Goal: Information Seeking & Learning: Learn about a topic

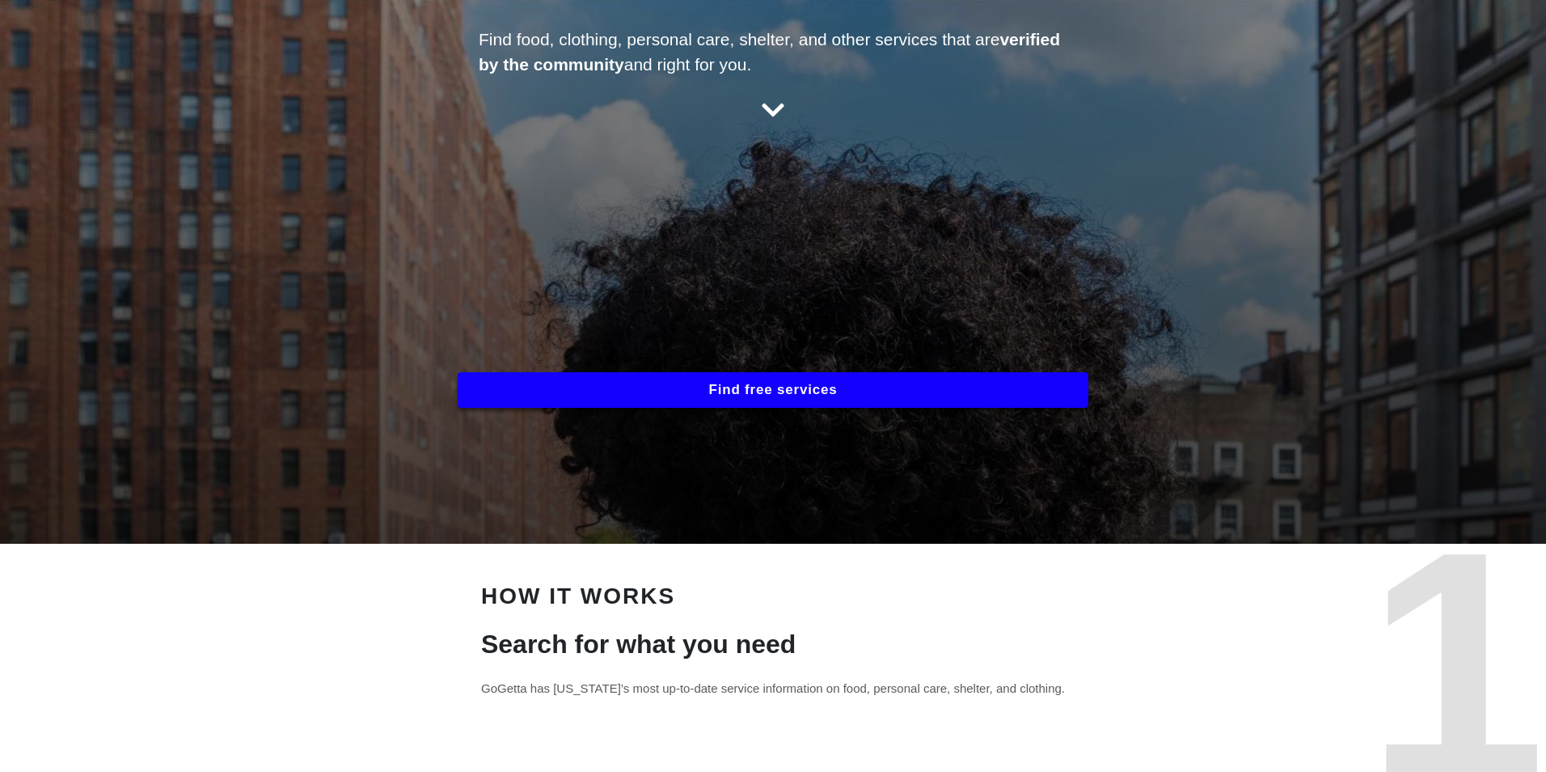
scroll to position [243, 0]
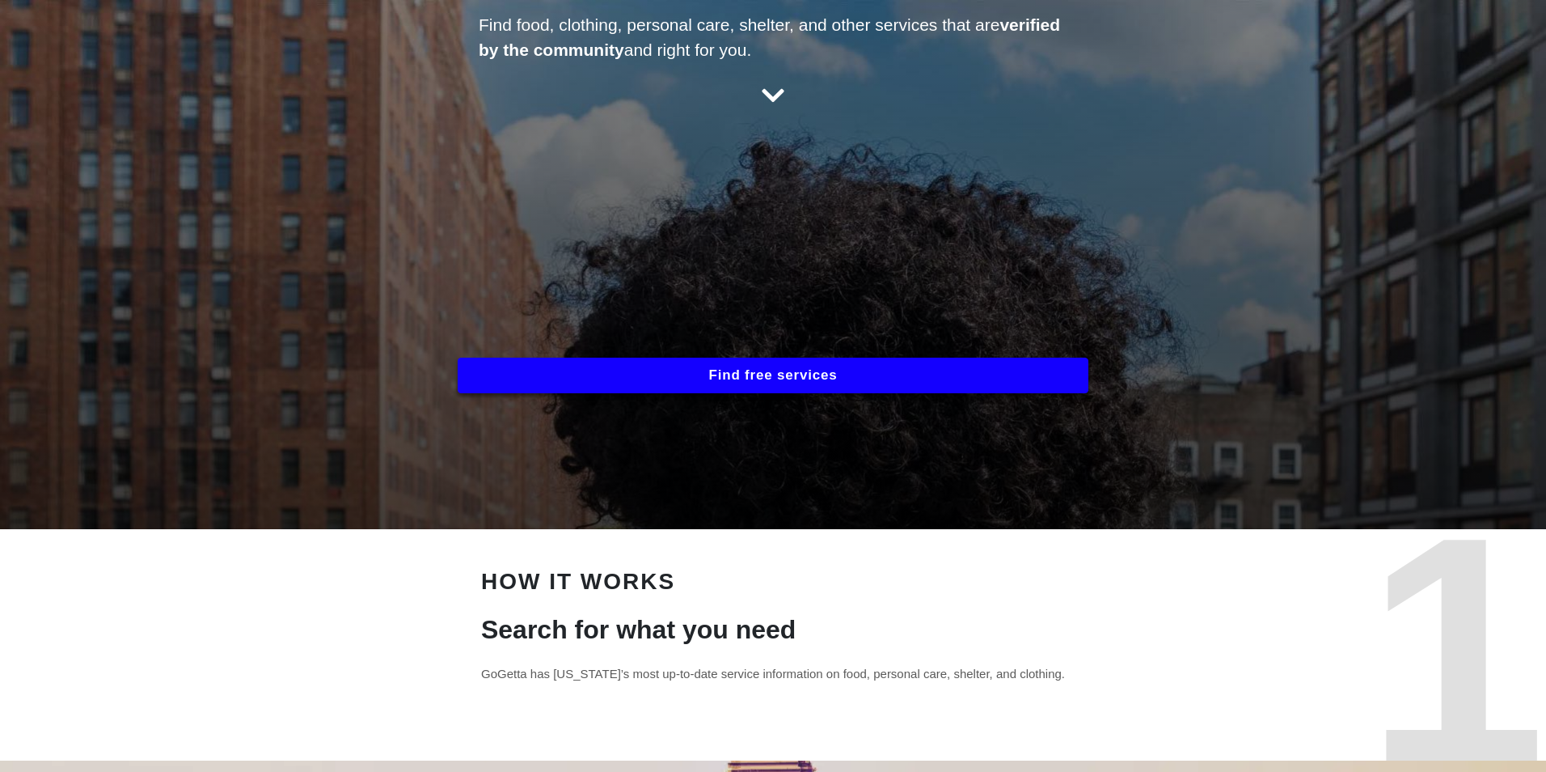
click at [726, 370] on button "Find free services" at bounding box center [773, 376] width 631 height 36
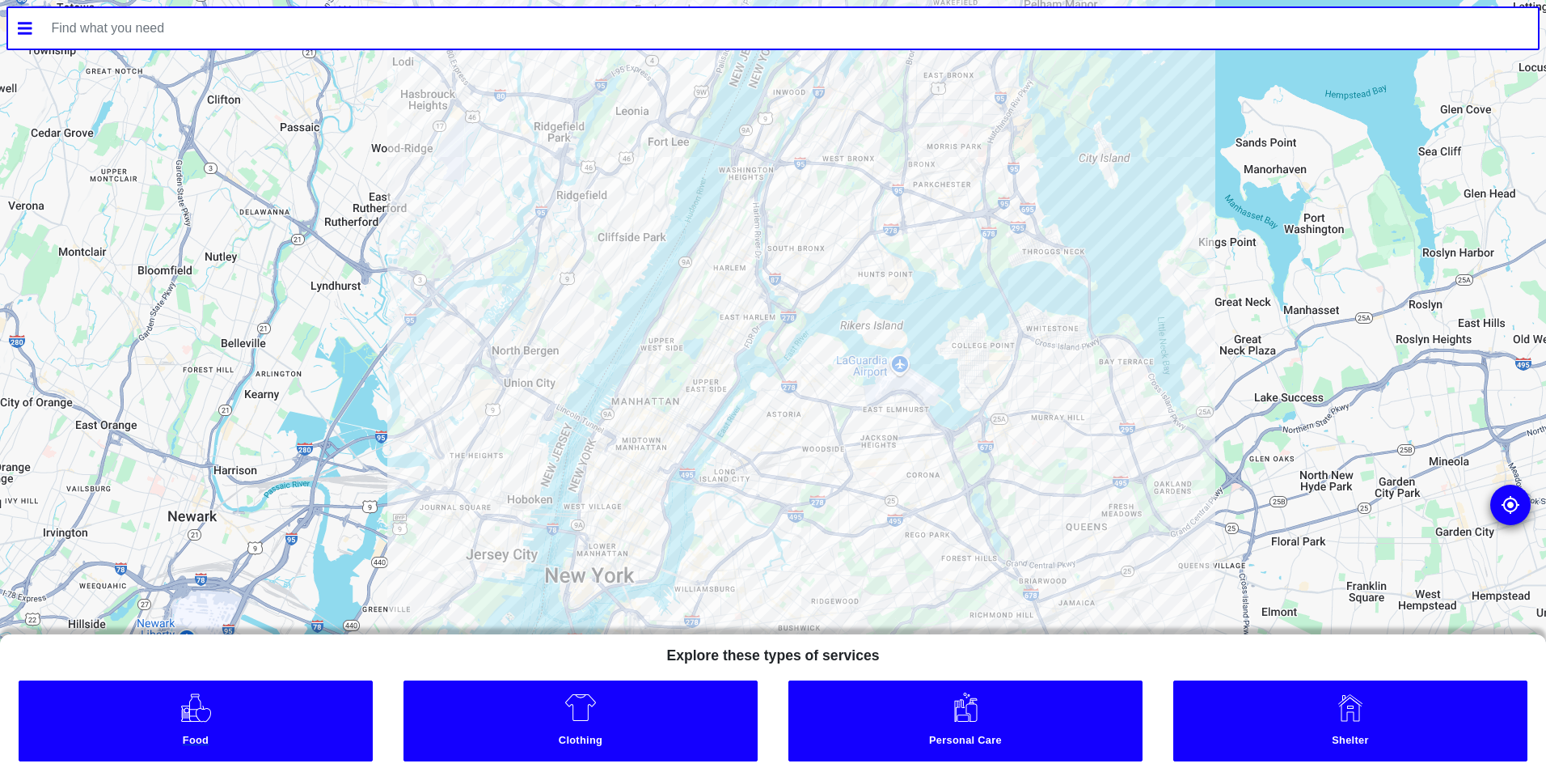
click at [197, 717] on img at bounding box center [196, 707] width 33 height 32
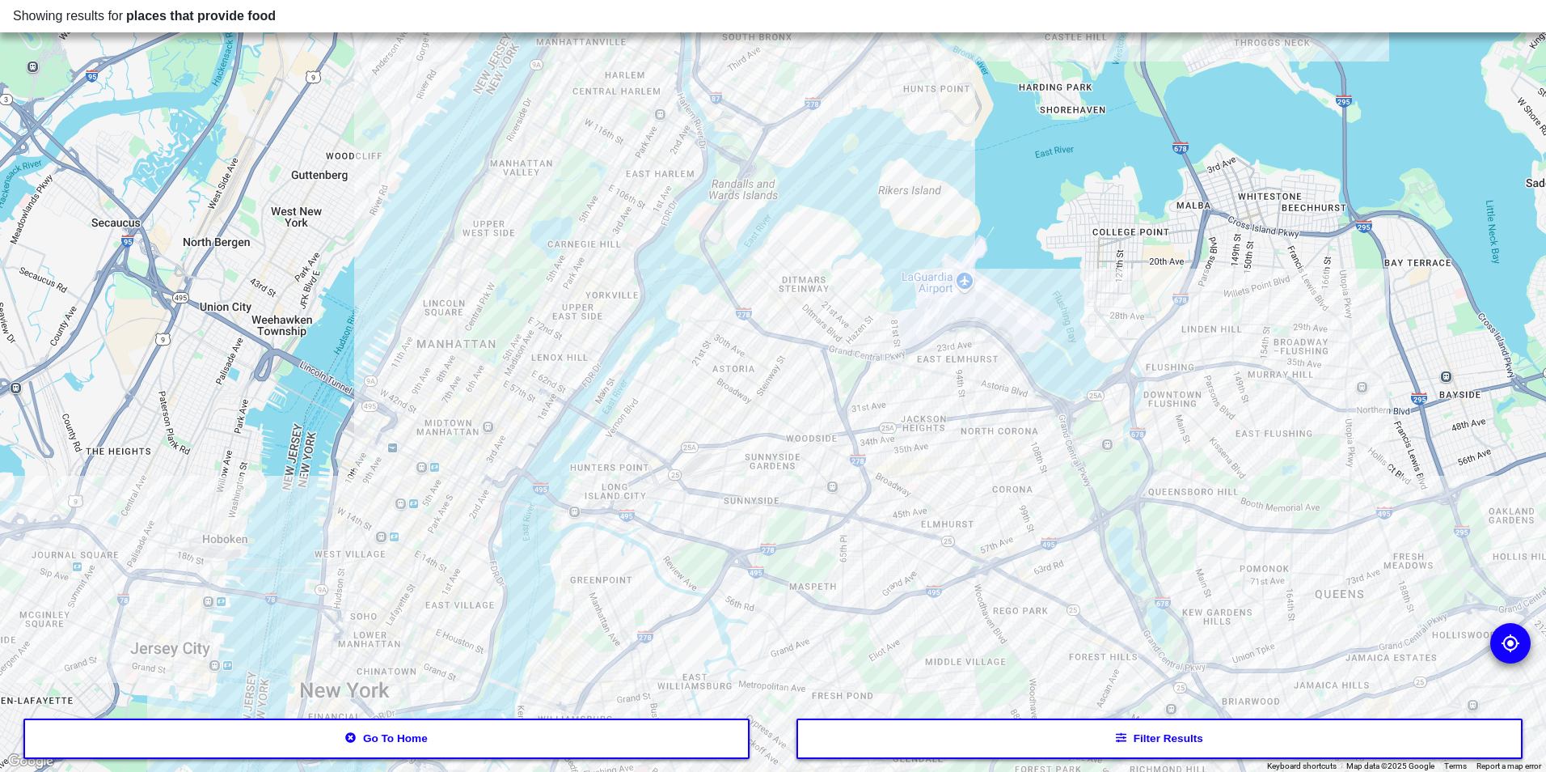
drag, startPoint x: 620, startPoint y: 515, endPoint x: 666, endPoint y: 411, distance: 114.4
click at [666, 411] on div at bounding box center [773, 386] width 1546 height 772
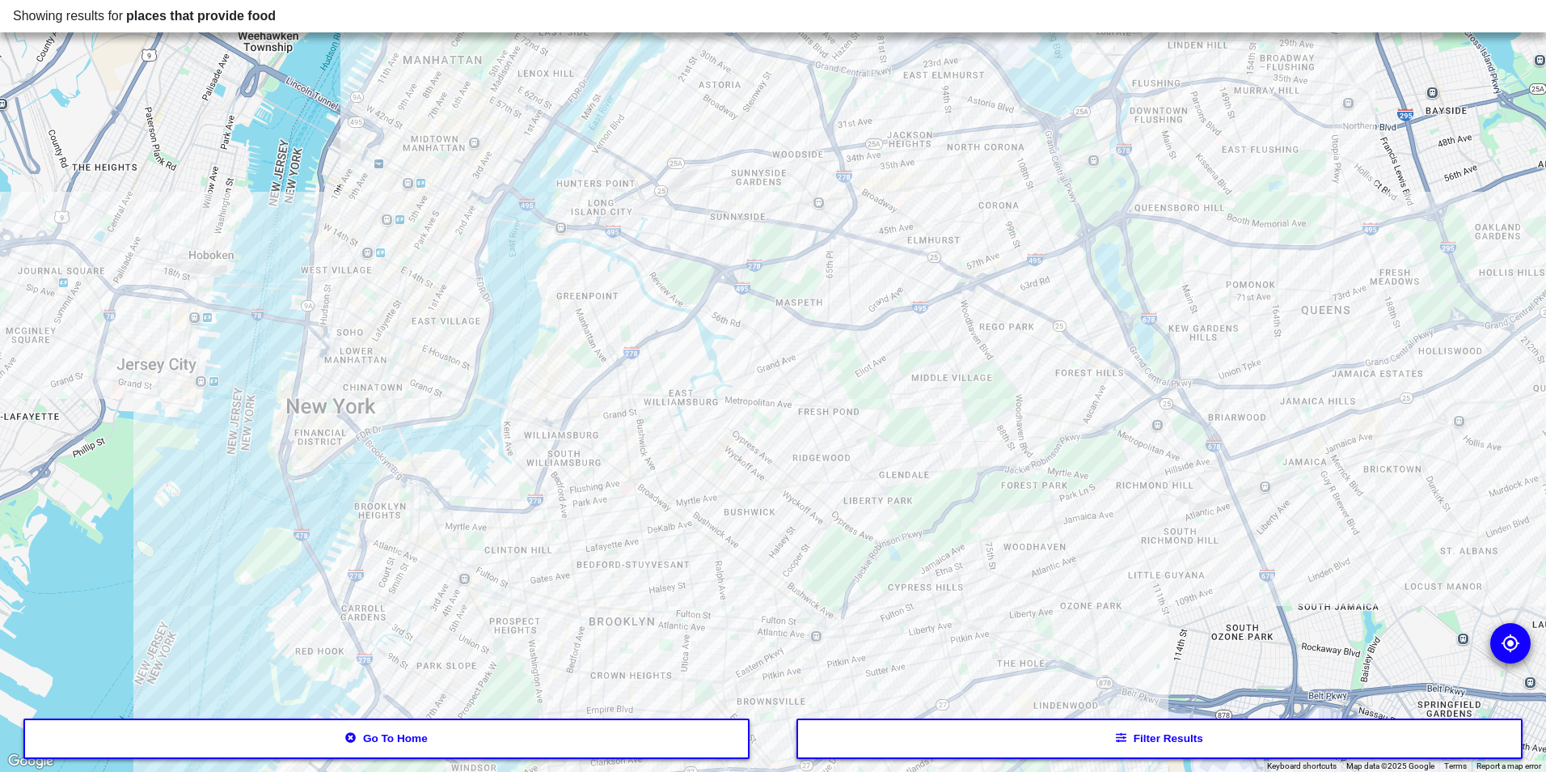
drag, startPoint x: 595, startPoint y: 514, endPoint x: 457, endPoint y: 209, distance: 335.6
click at [457, 209] on div at bounding box center [773, 386] width 1546 height 772
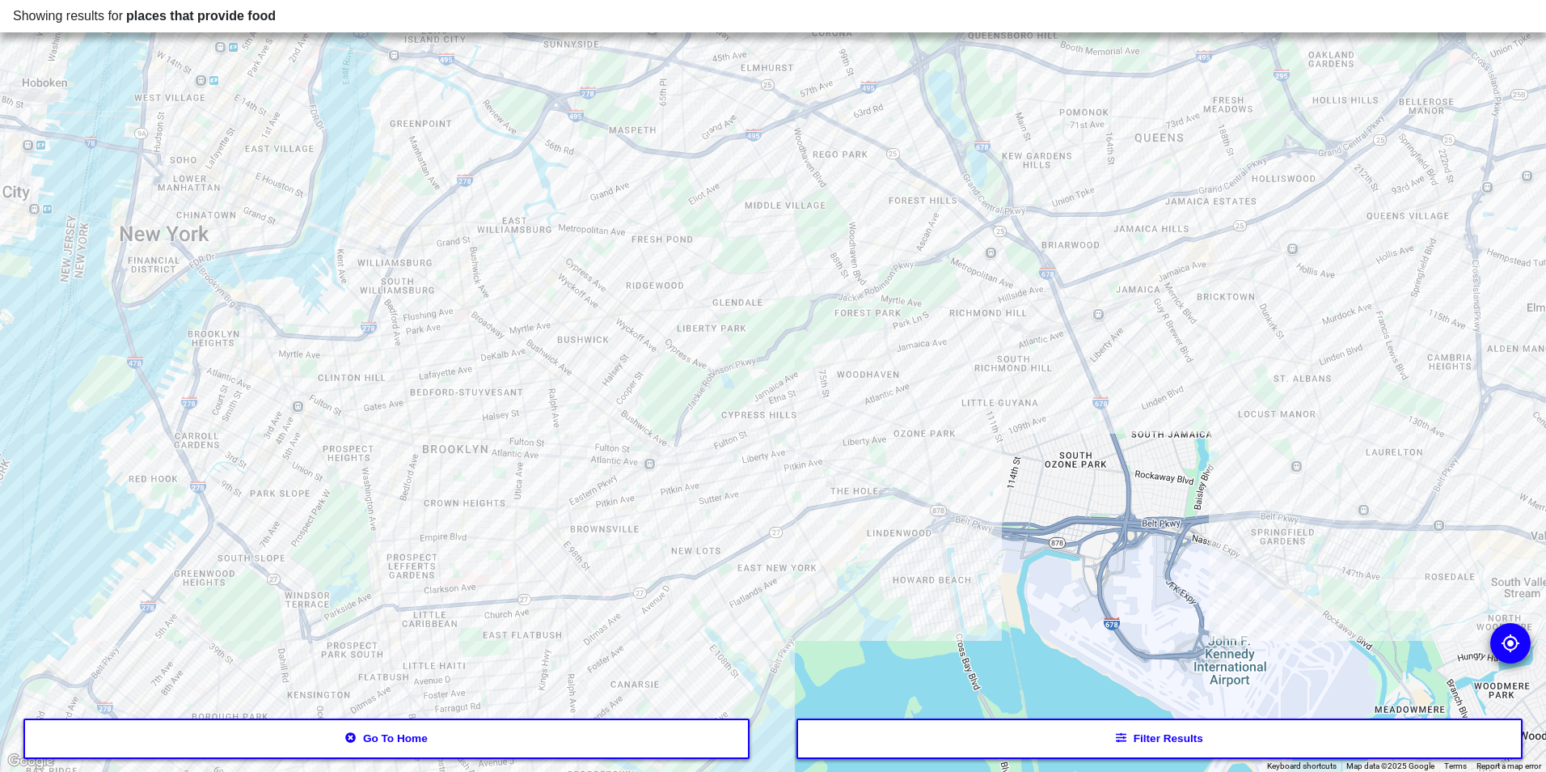
click at [579, 397] on div at bounding box center [773, 386] width 1546 height 772
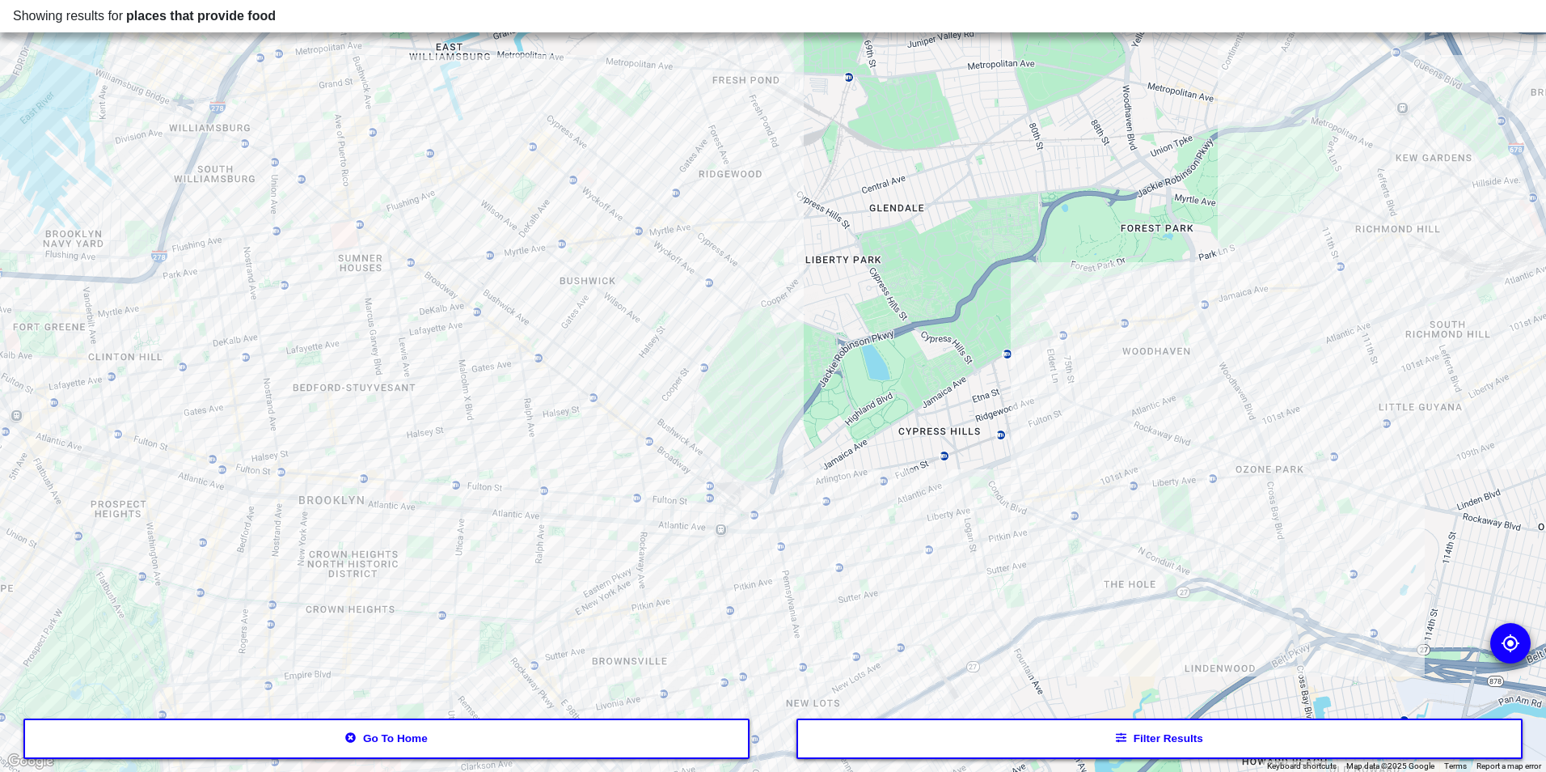
click at [574, 405] on div at bounding box center [773, 386] width 1546 height 772
click at [574, 407] on div at bounding box center [773, 386] width 1546 height 772
click at [504, 431] on div at bounding box center [773, 386] width 1546 height 772
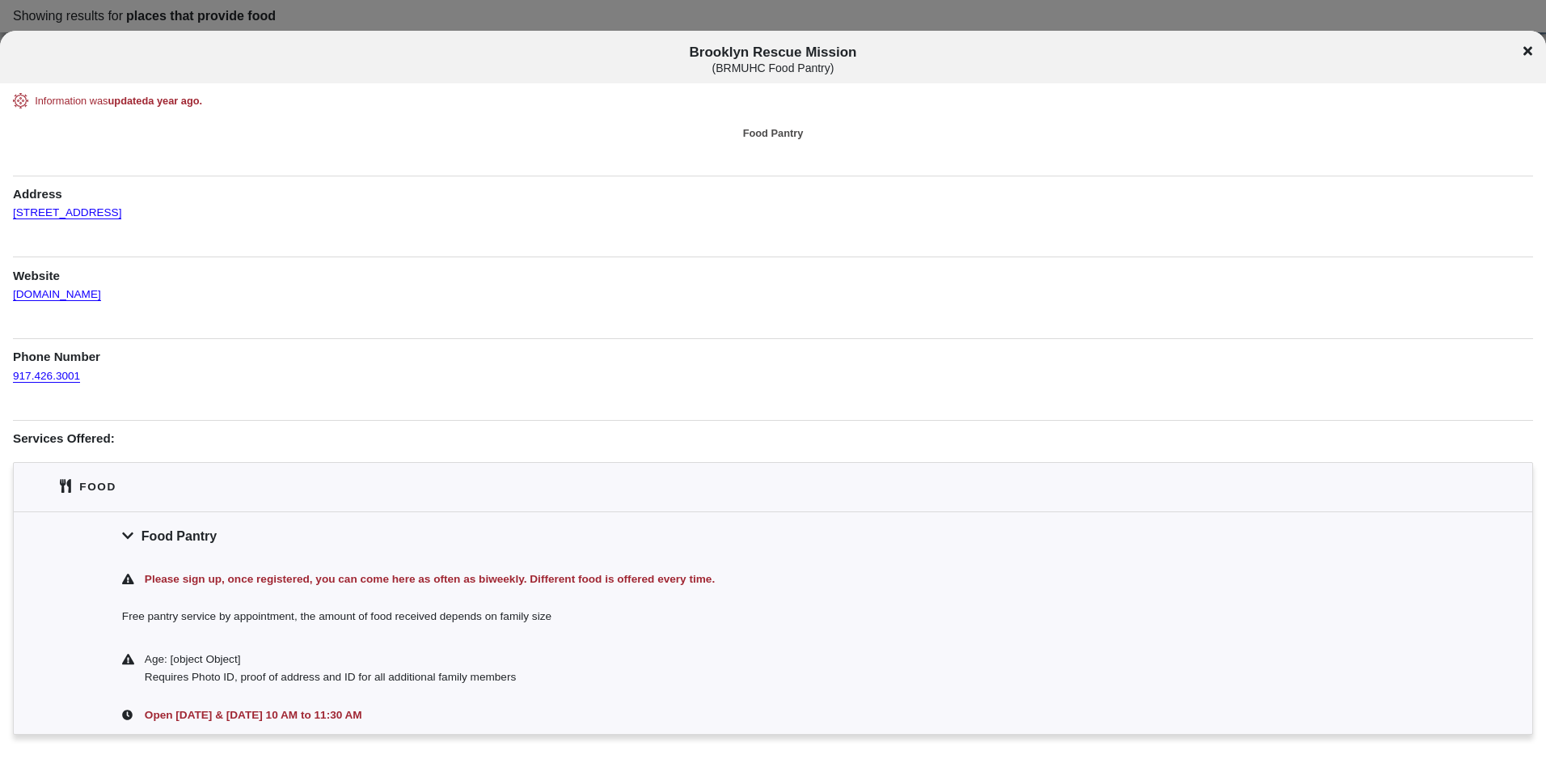
scroll to position [94, 0]
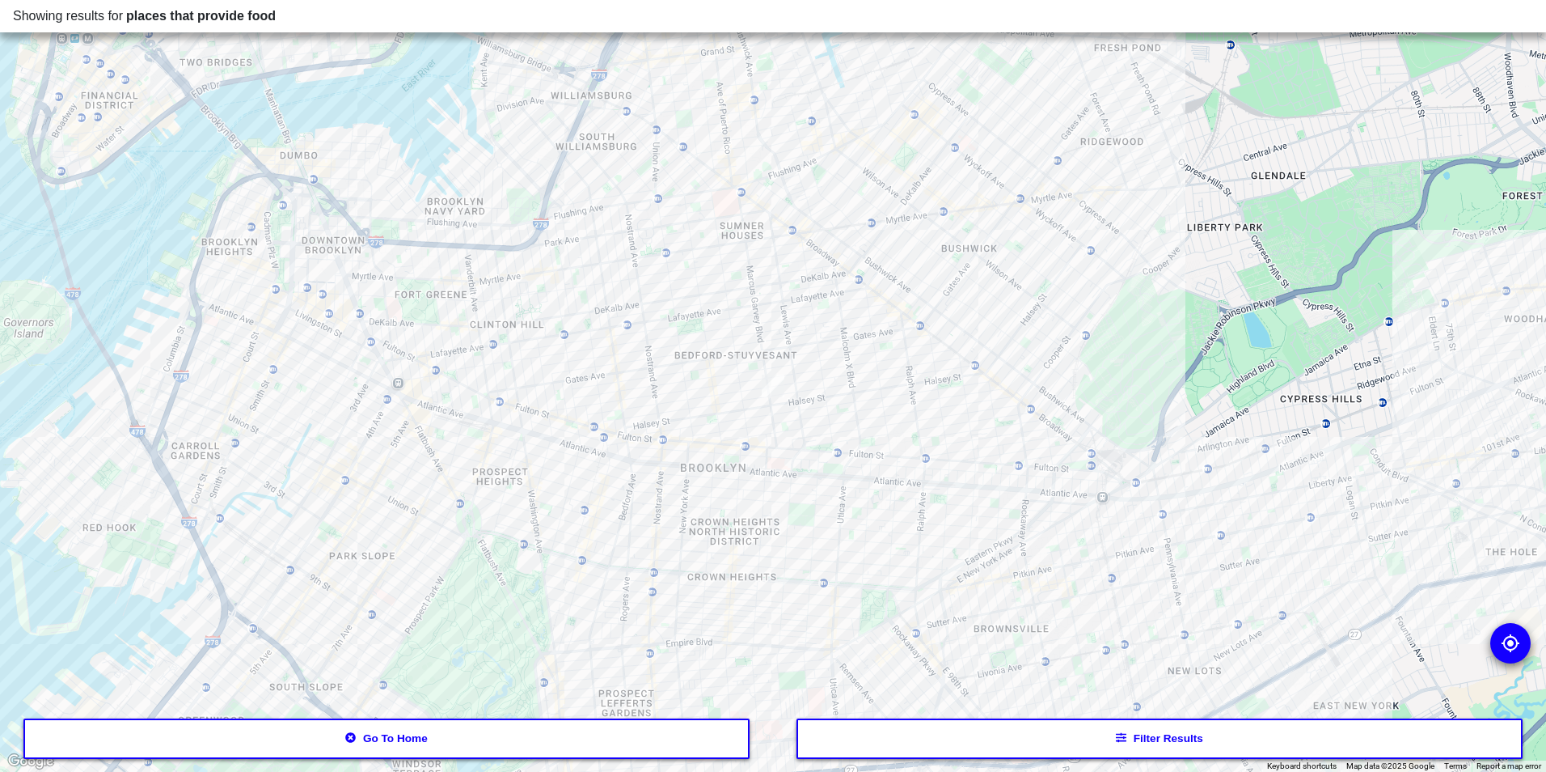
click at [368, 737] on button "Go to home" at bounding box center [386, 738] width 727 height 40
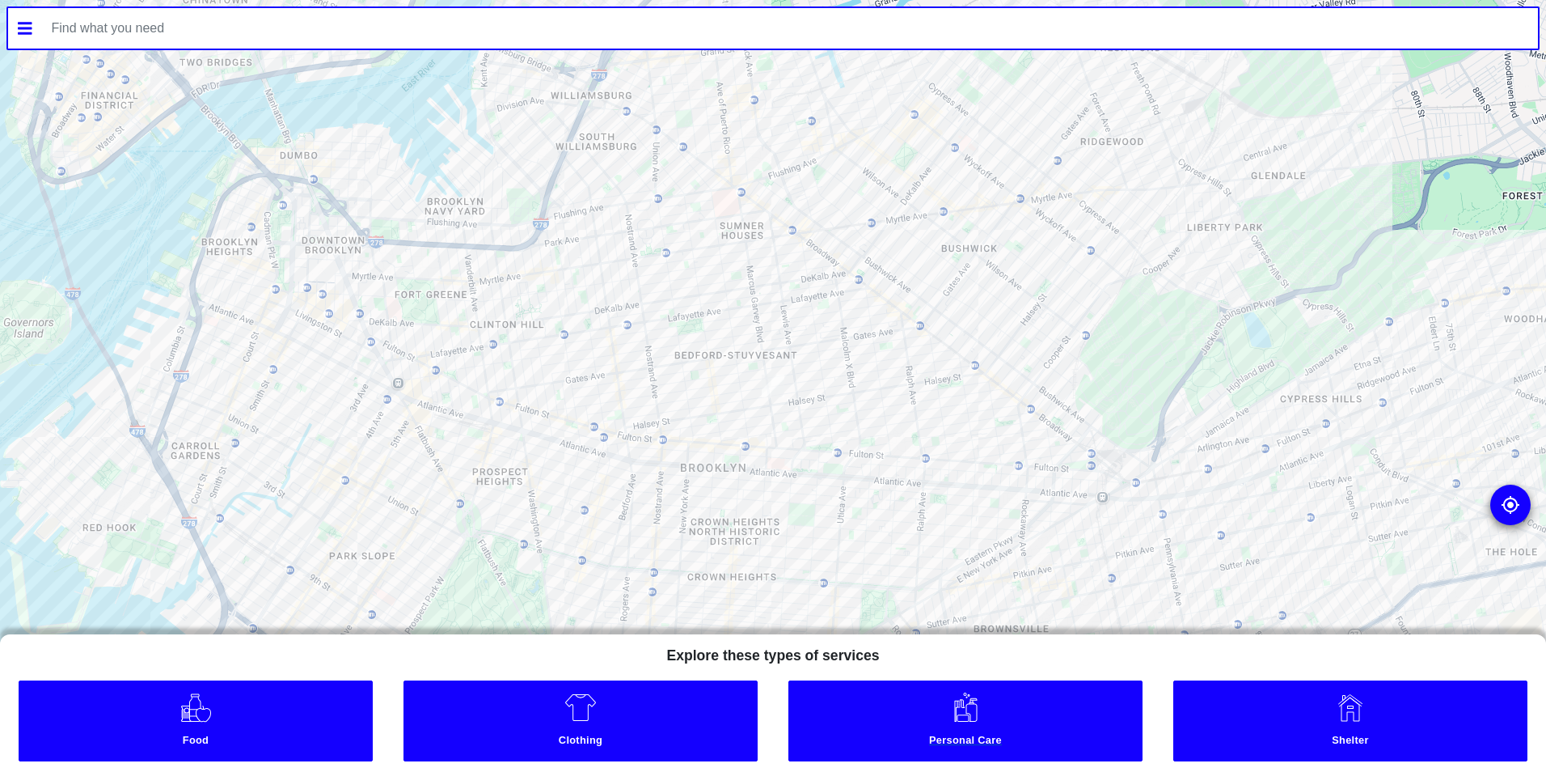
click at [960, 711] on img at bounding box center [966, 707] width 32 height 32
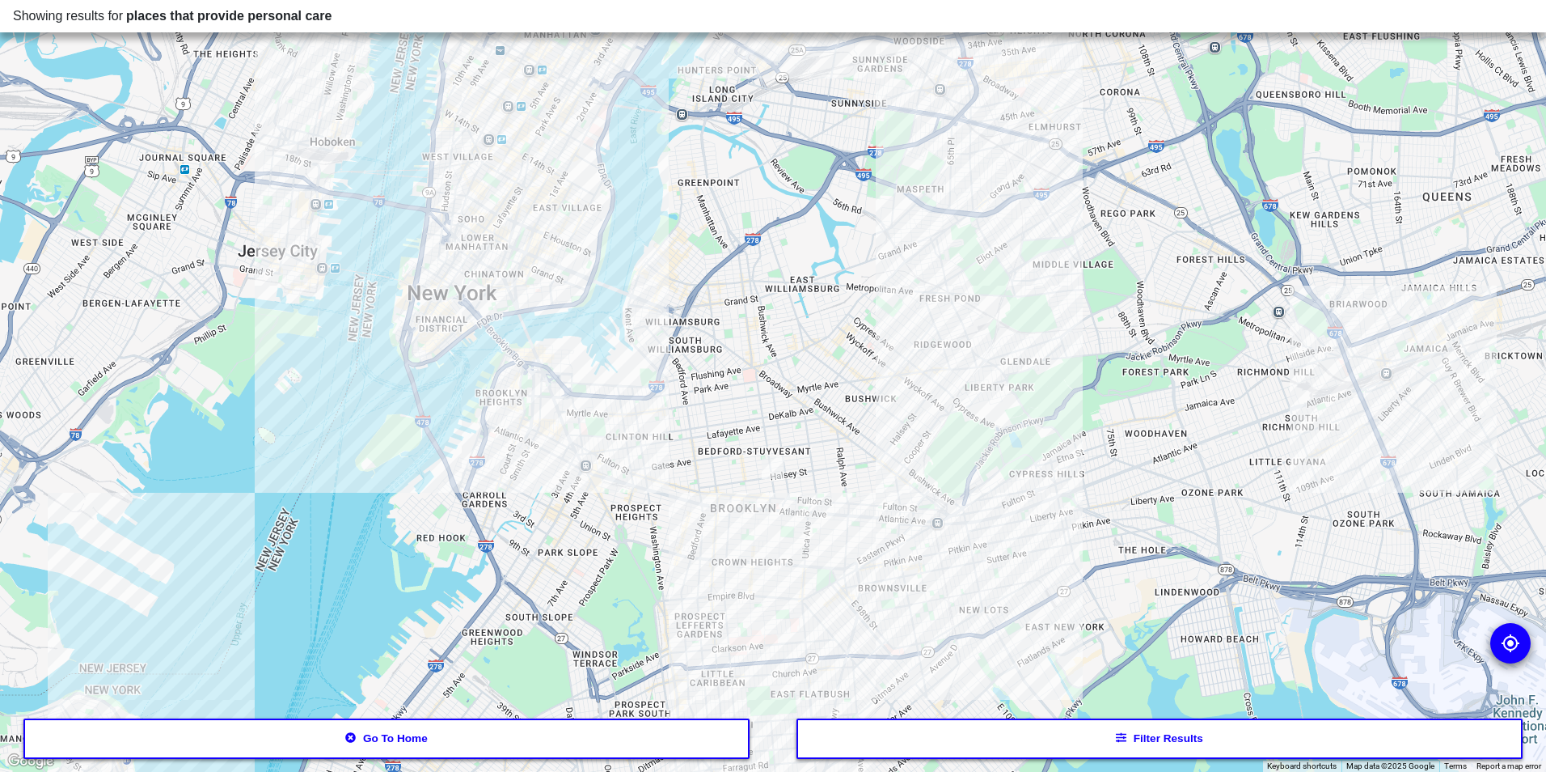
click at [908, 443] on div at bounding box center [773, 386] width 1546 height 772
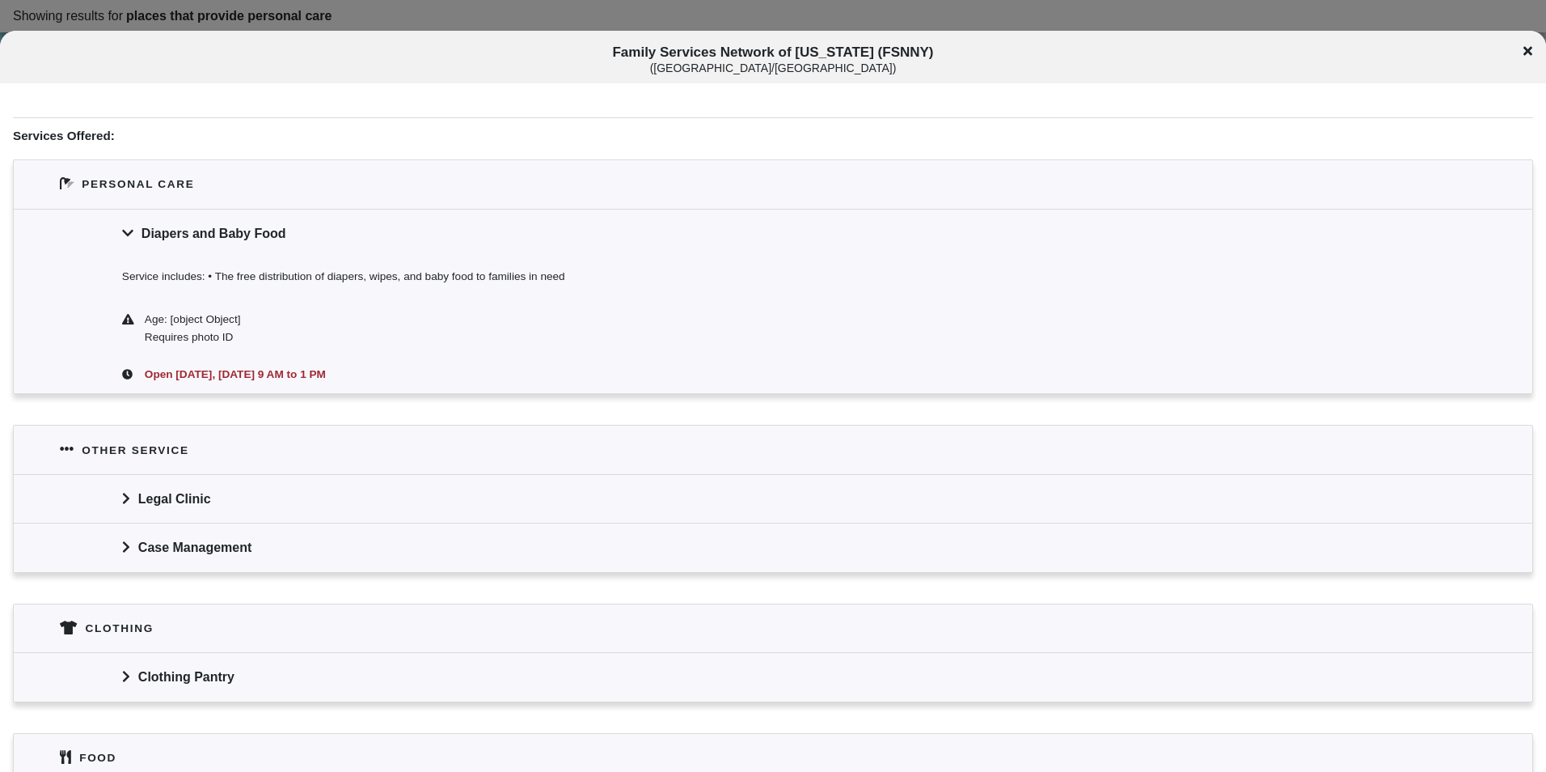
scroll to position [324, 0]
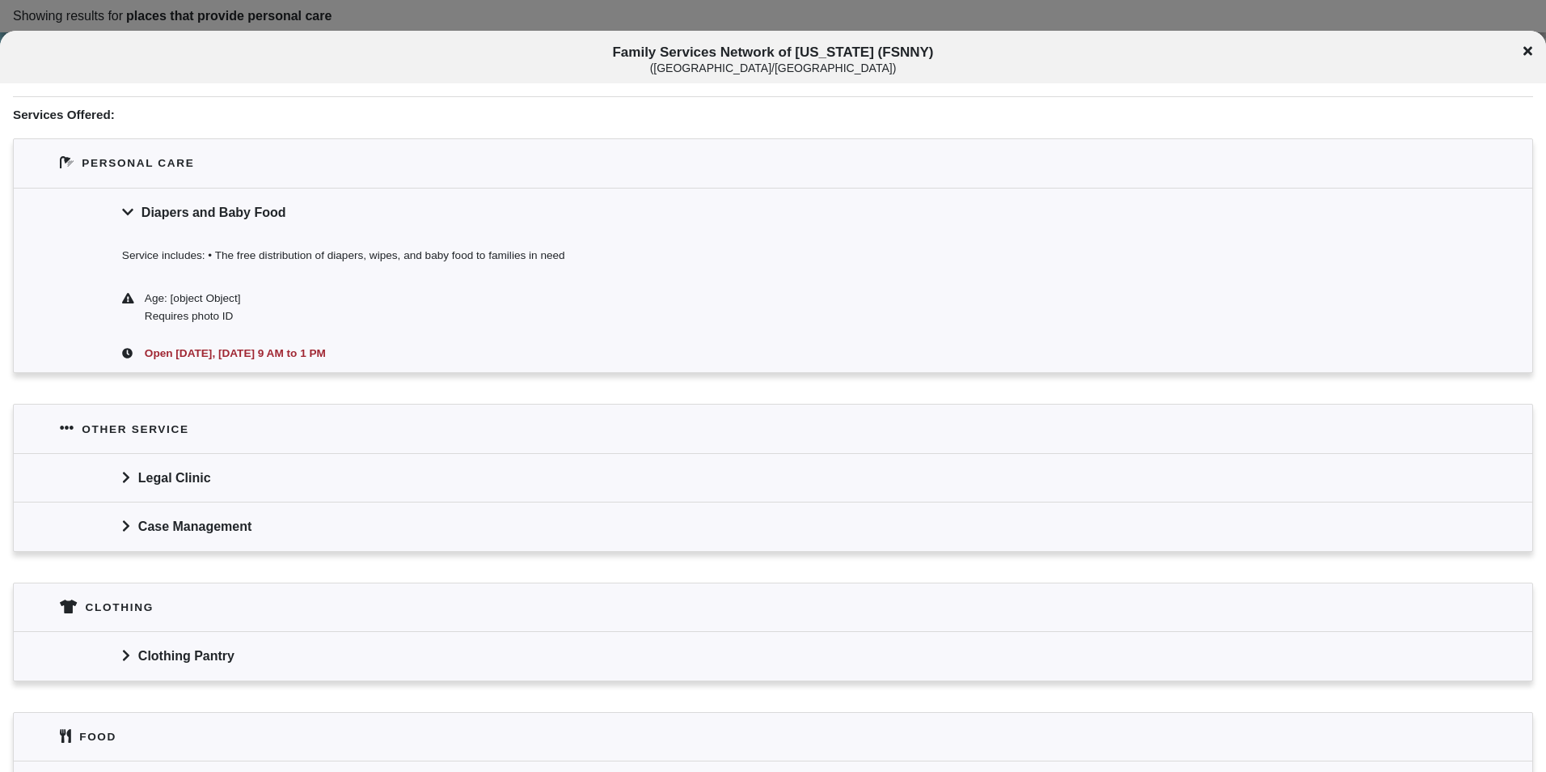
click at [160, 519] on div "Case Management" at bounding box center [773, 525] width 1519 height 49
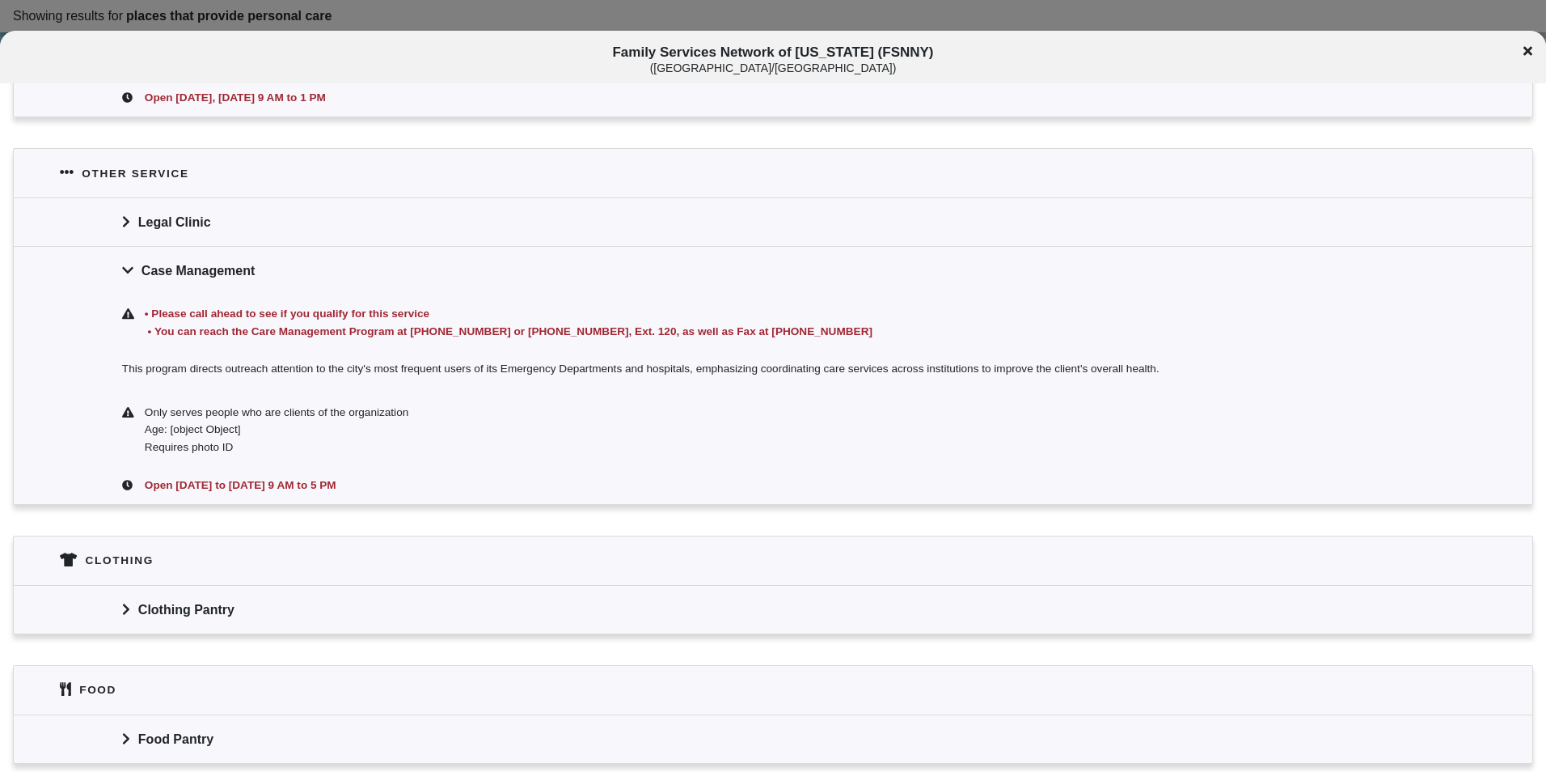
scroll to position [647, 0]
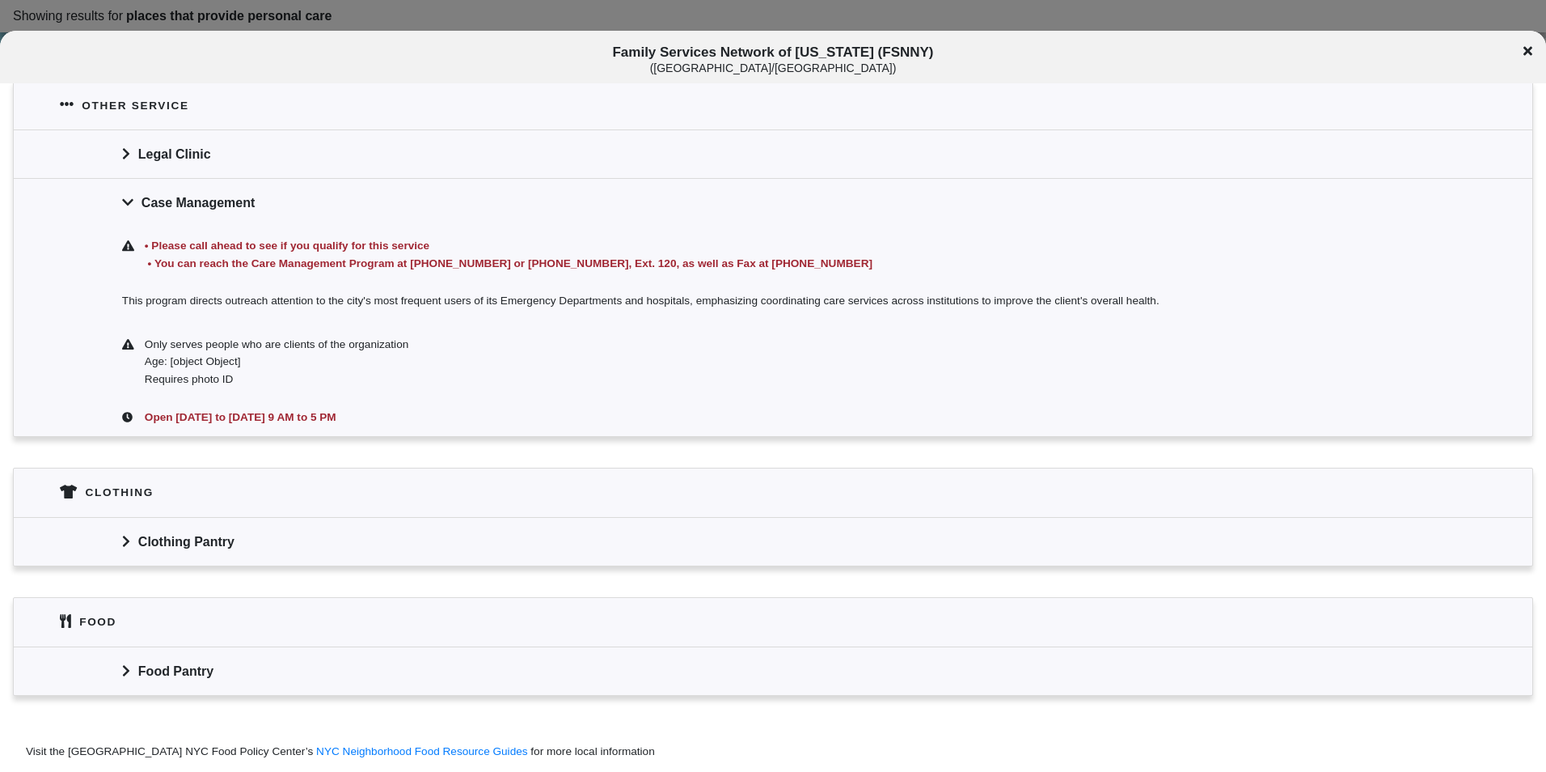
click at [138, 539] on div "Clothing Pantry" at bounding box center [773, 541] width 1519 height 49
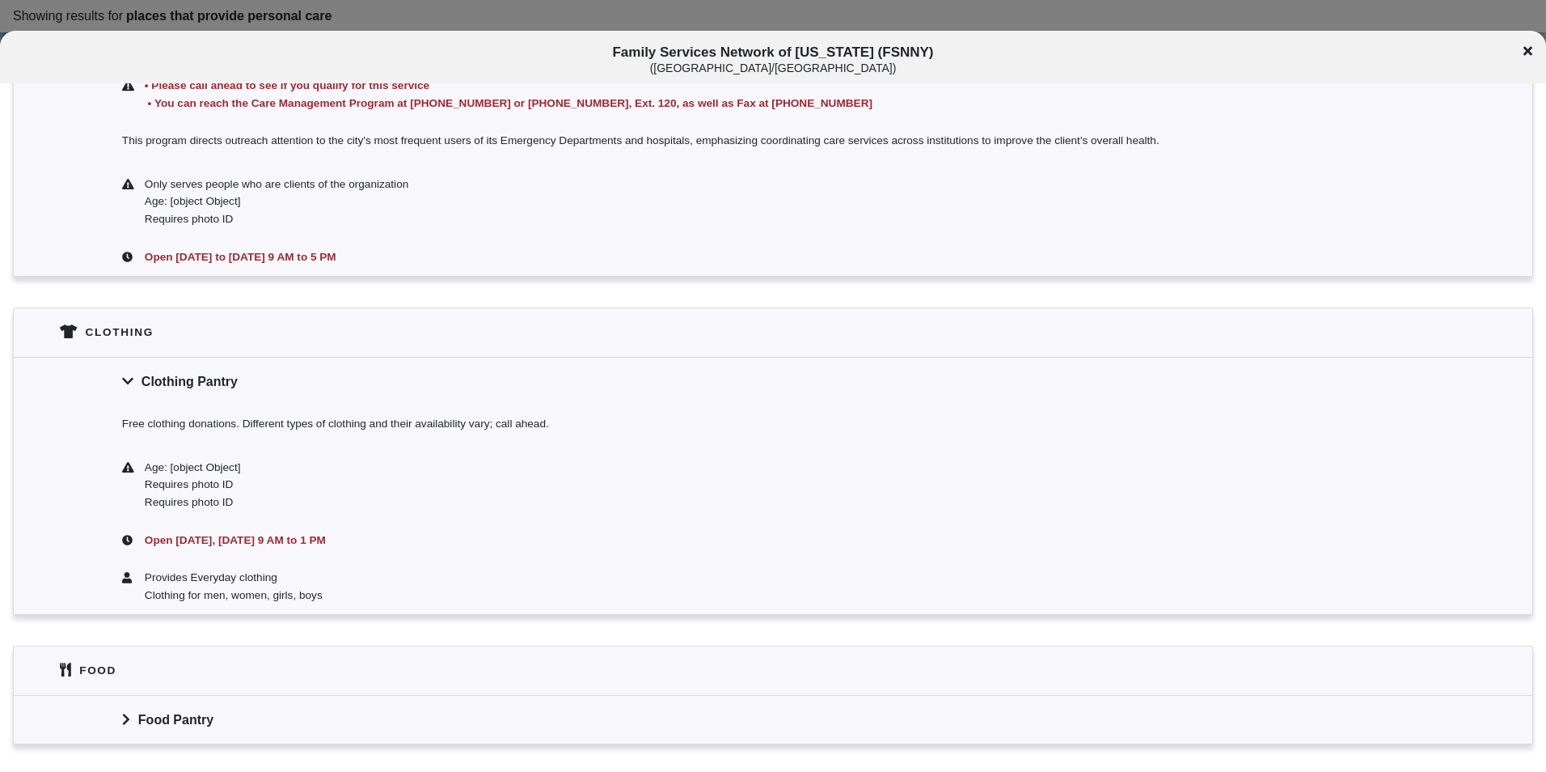
scroll to position [809, 0]
click at [138, 706] on div "Food Pantry" at bounding box center [773, 717] width 1519 height 49
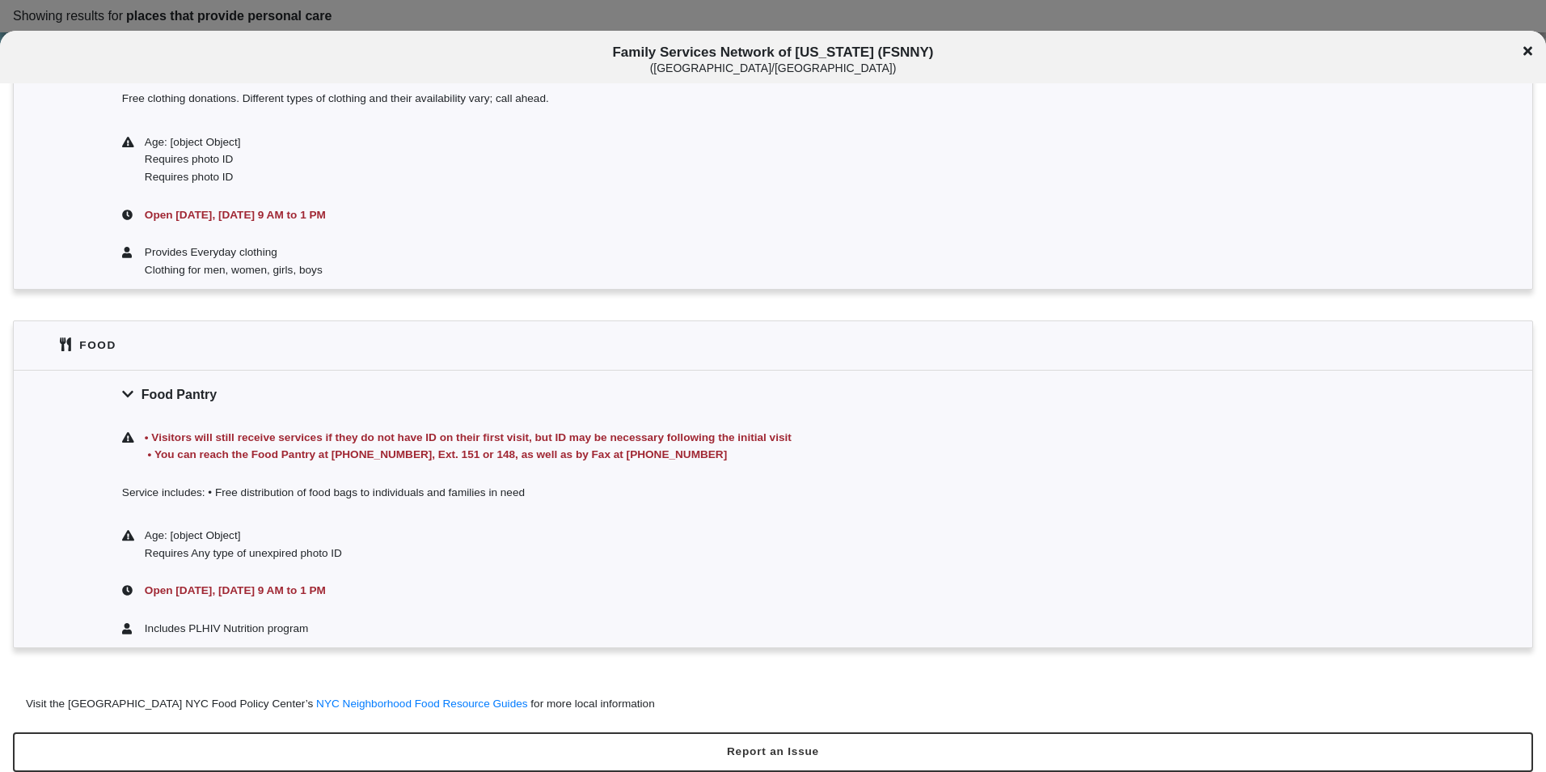
scroll to position [1140, 0]
